Goal: Information Seeking & Learning: Understand process/instructions

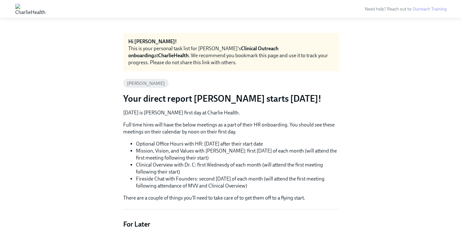
click at [151, 59] on div "This is your personal task list for Jackie's Clinical Outreach onboarding at Ch…" at bounding box center [231, 55] width 206 height 21
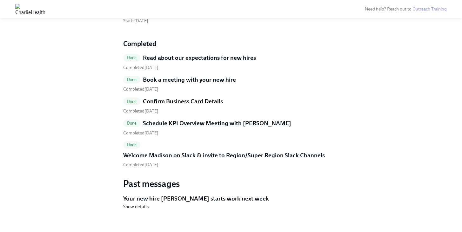
scroll to position [252, 0]
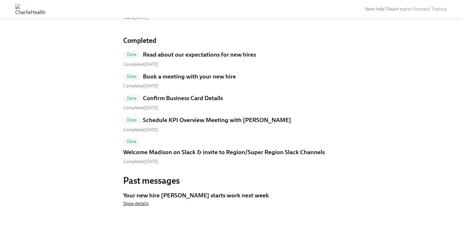
click at [134, 203] on span "Show details" at bounding box center [135, 203] width 25 height 6
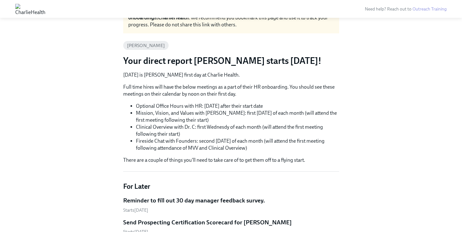
scroll to position [0, 0]
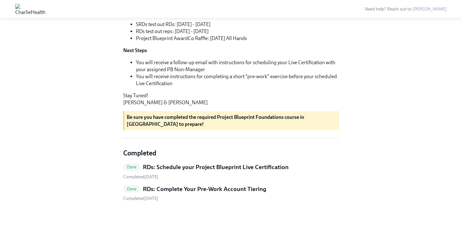
scroll to position [234, 0]
click at [163, 188] on h5 "RDs: Complete Your Pre-Work Account Tiering" at bounding box center [205, 189] width 124 height 8
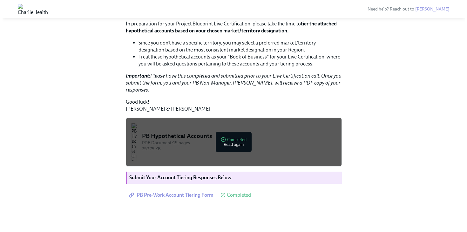
scroll to position [152, 0]
click at [134, 150] on img "button" at bounding box center [132, 142] width 6 height 38
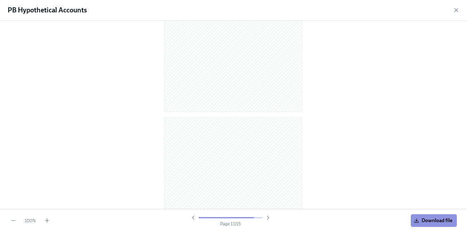
scroll to position [1273, 0]
click at [418, 218] on icon "button" at bounding box center [416, 220] width 5 height 5
